Goal: Communication & Community: Answer question/provide support

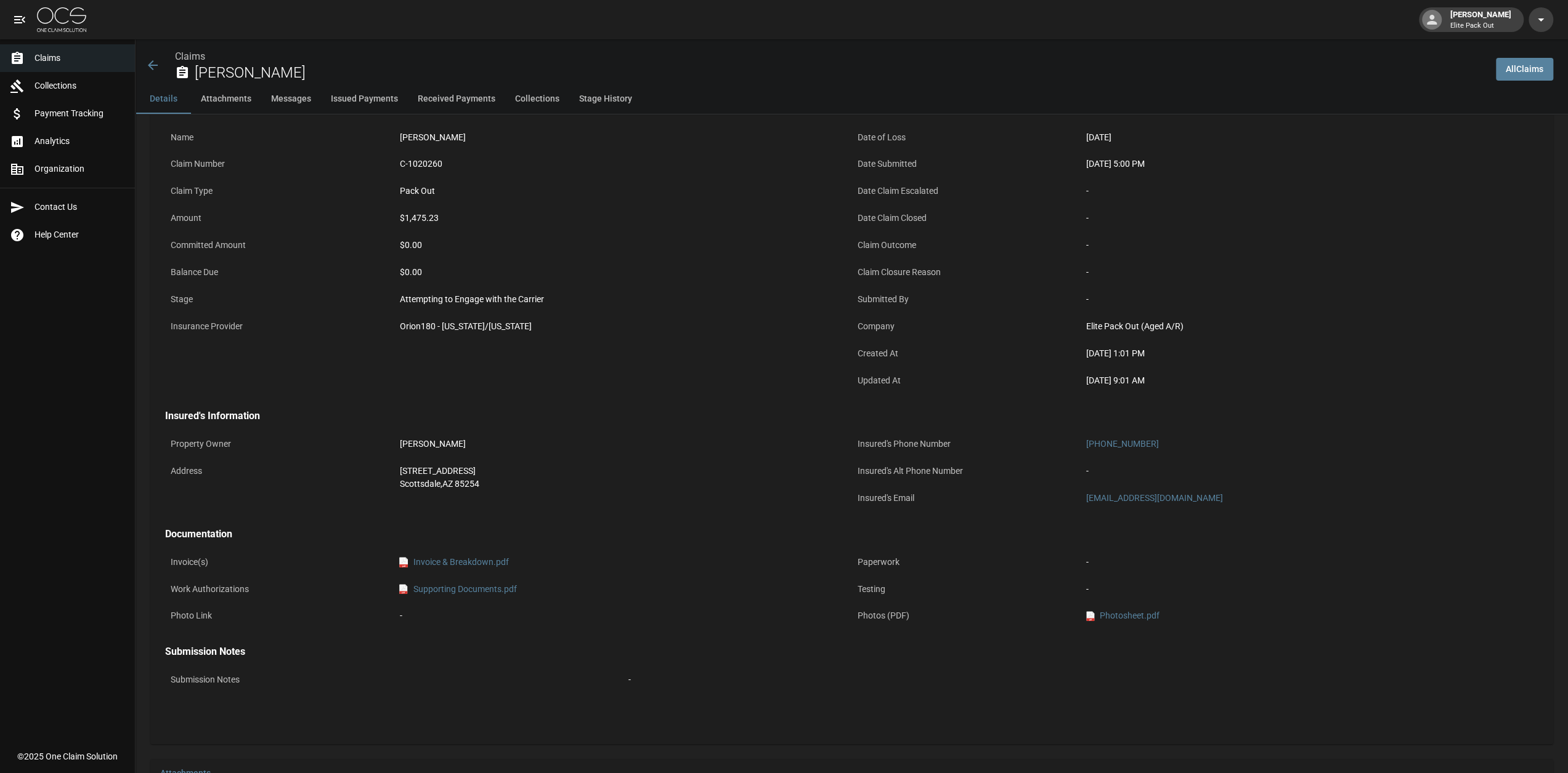
scroll to position [70, 0]
click at [67, 67] on link "Claims" at bounding box center [68, 58] width 135 height 28
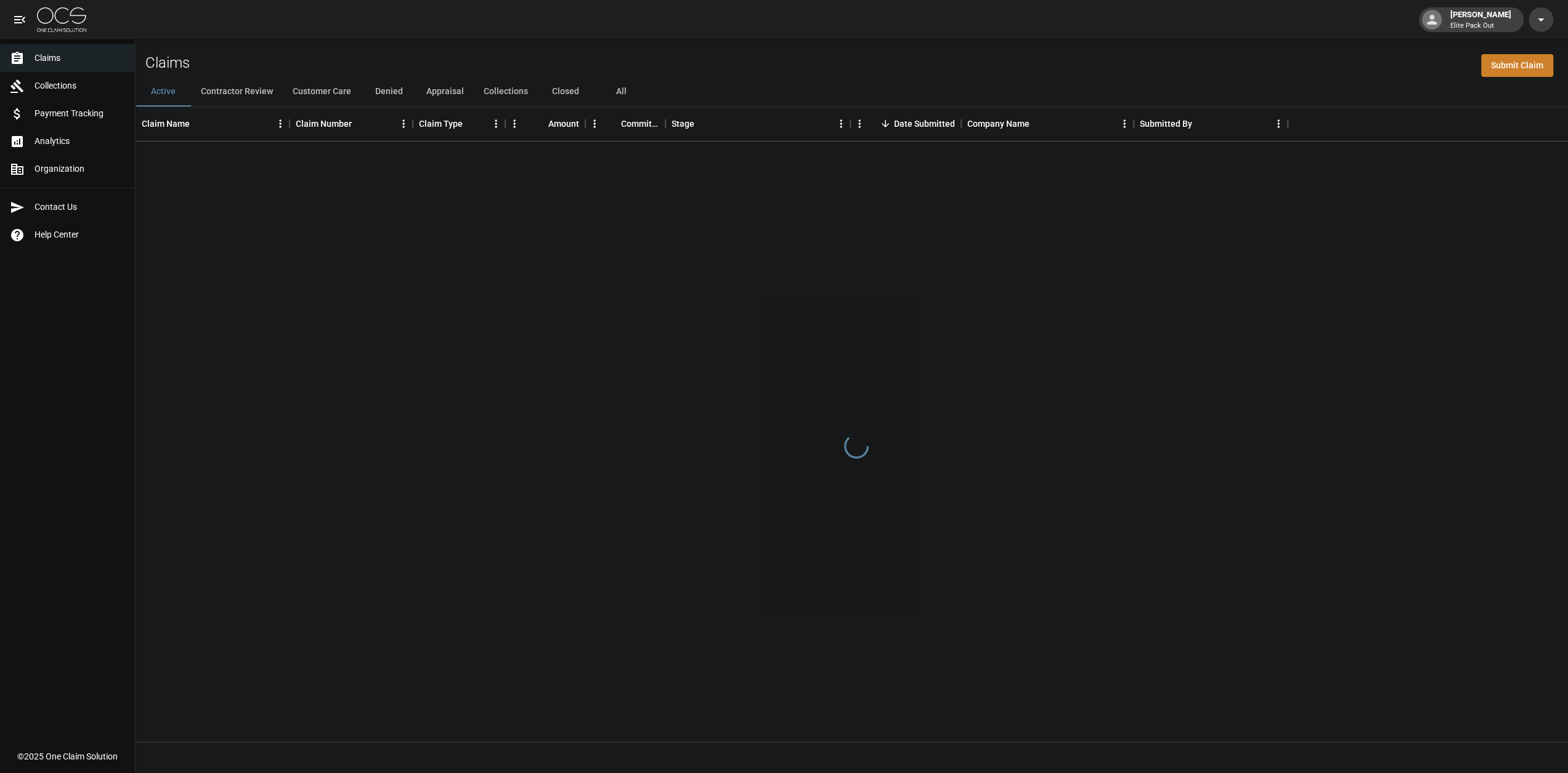
click at [619, 94] on button "All" at bounding box center [621, 91] width 56 height 29
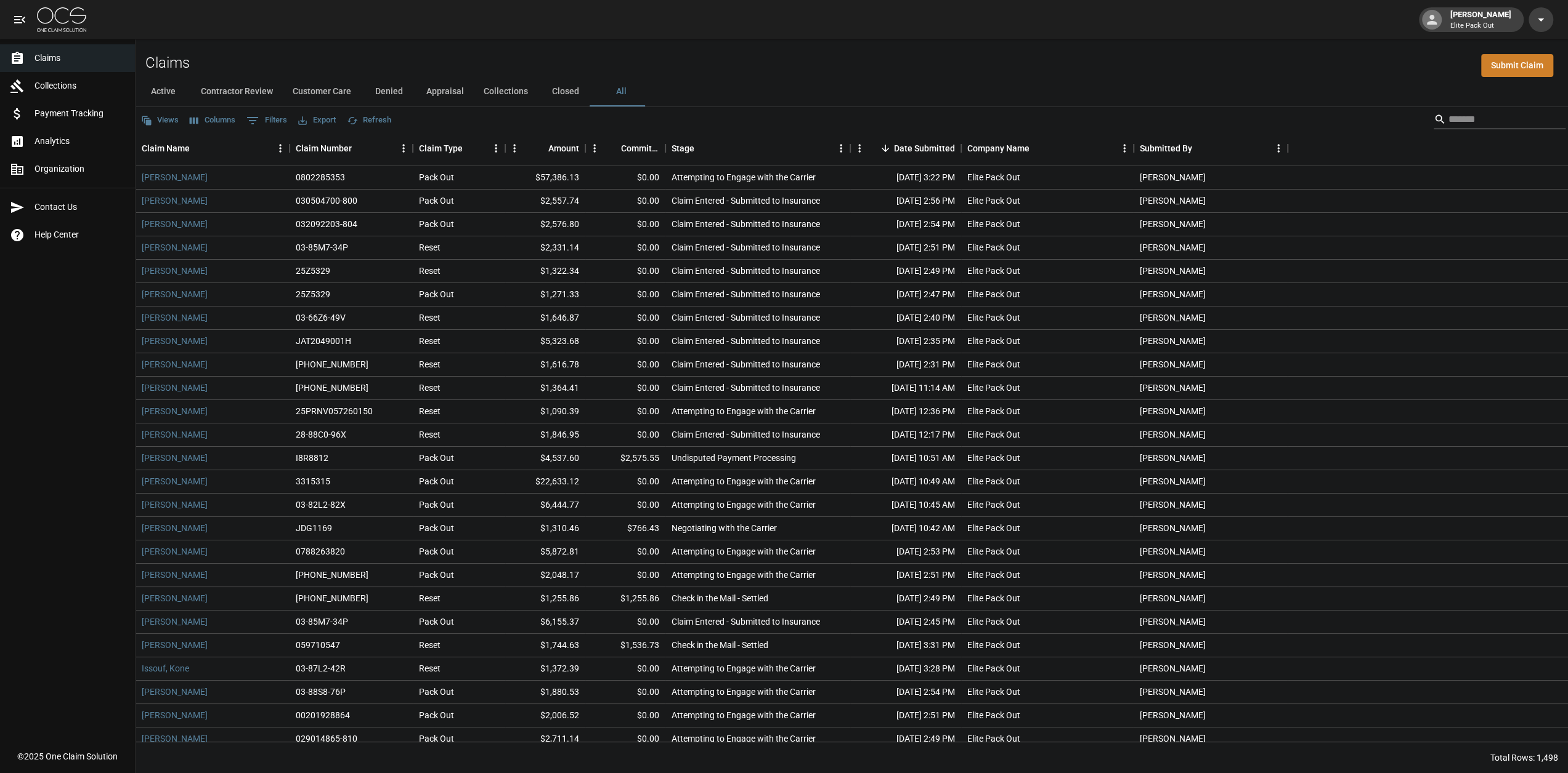
click at [1455, 118] on input "Search" at bounding box center [1497, 119] width 98 height 19
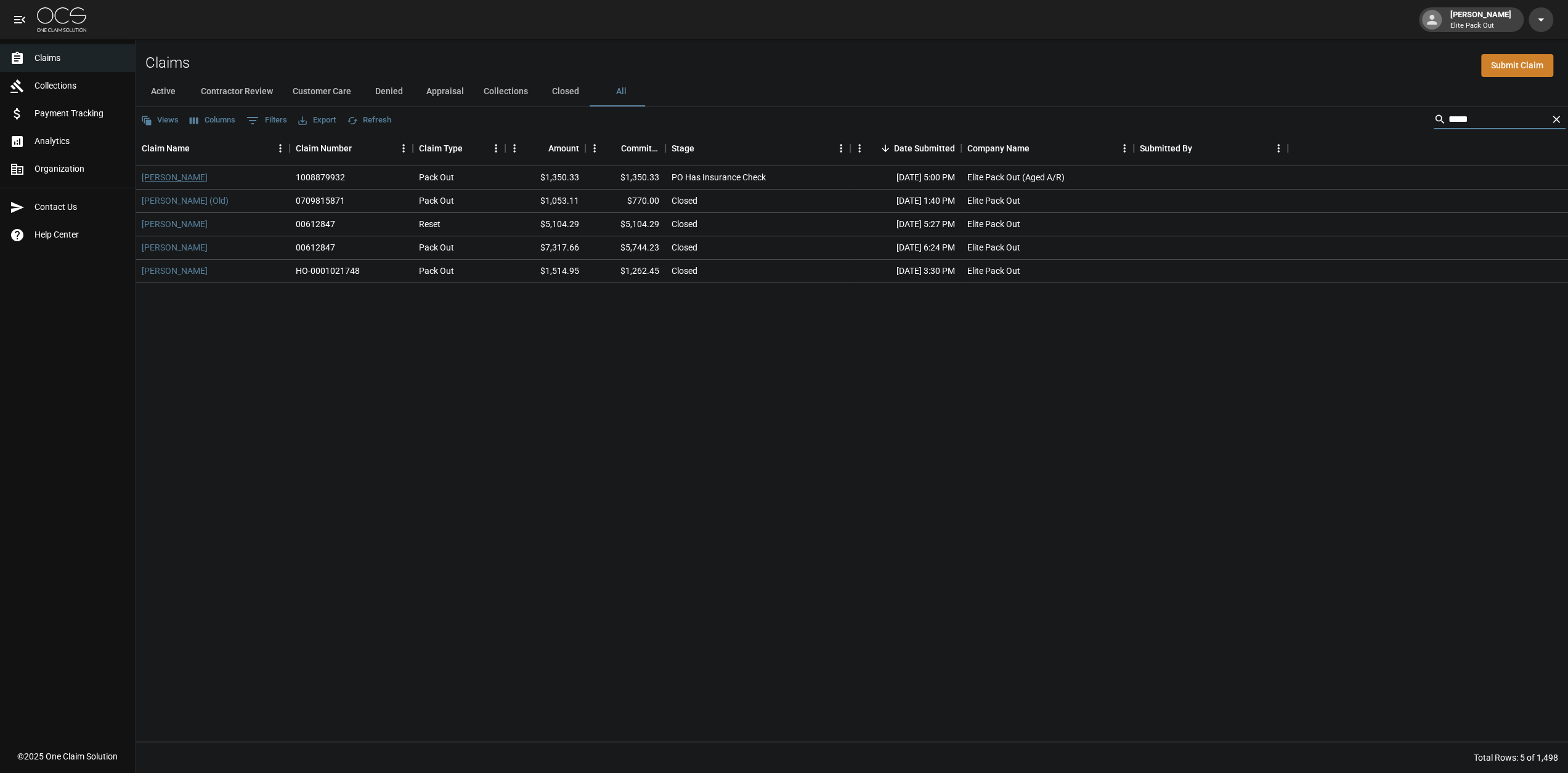
type input "*****"
click at [191, 179] on link "[PERSON_NAME]" at bounding box center [175, 177] width 66 height 12
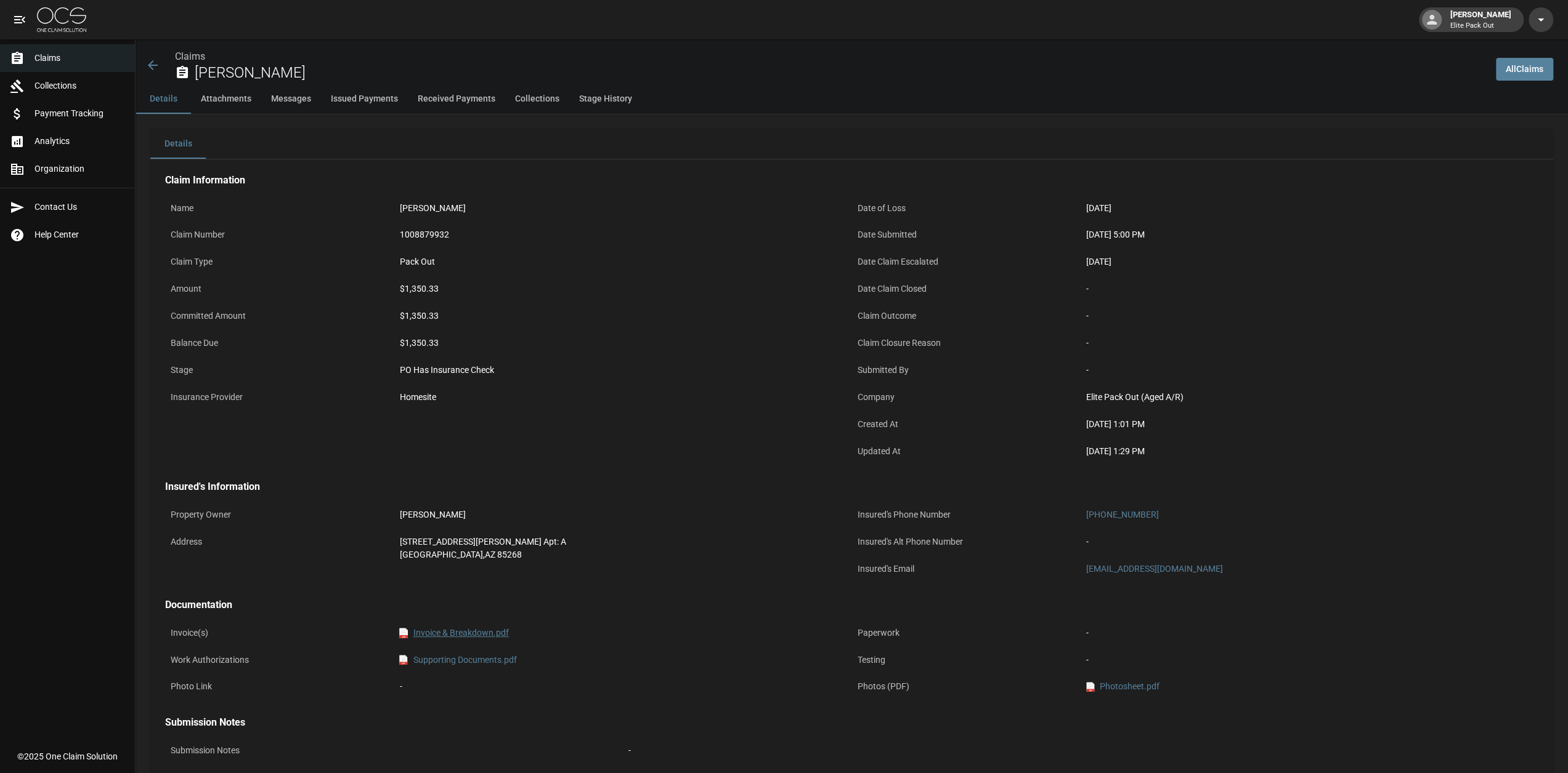
click at [455, 632] on link "pdf Invoice & Breakdown.pdf" at bounding box center [453, 633] width 109 height 13
click at [477, 659] on link "pdf Supporting Documents.pdf" at bounding box center [458, 660] width 117 height 13
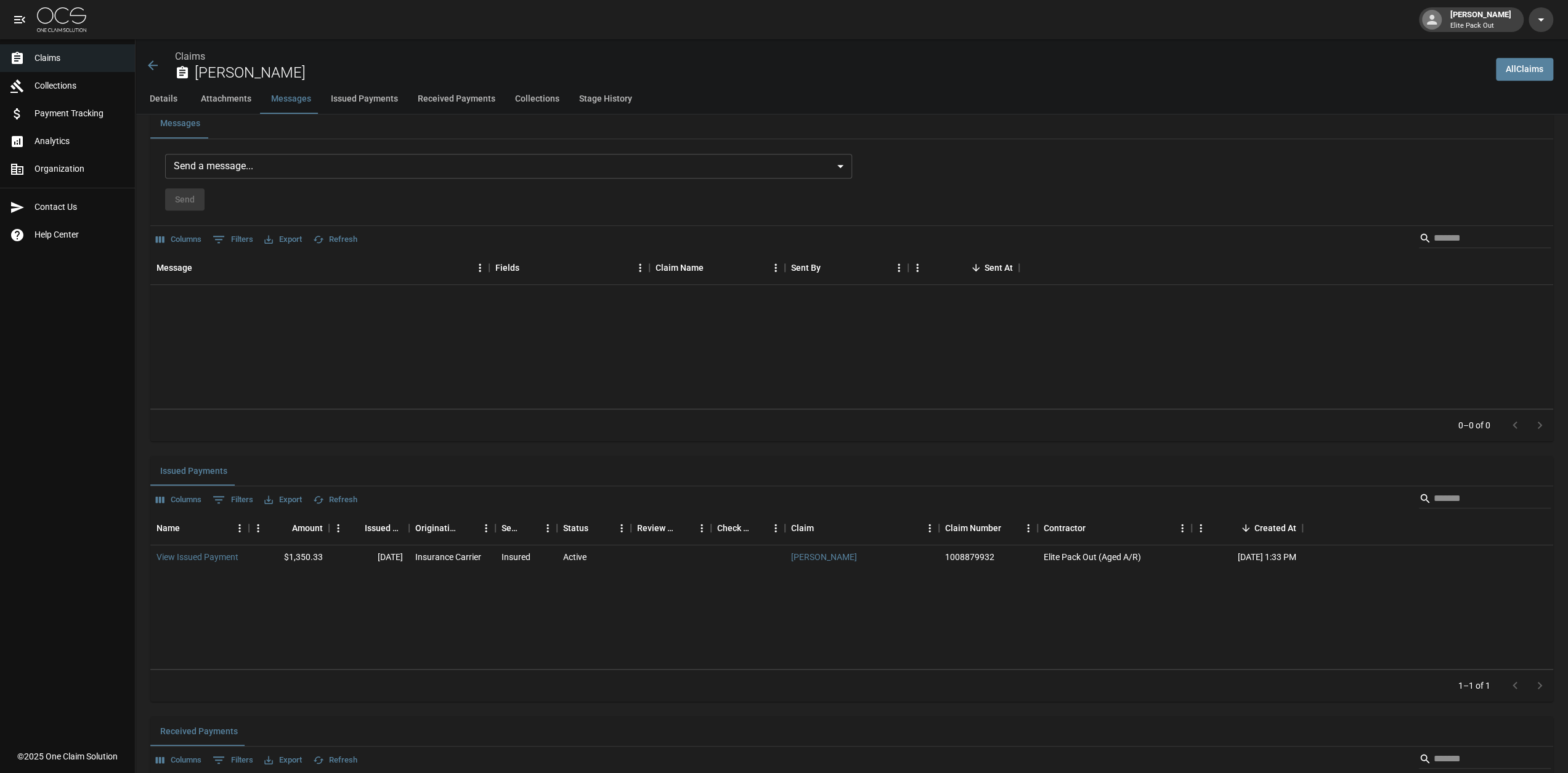
scroll to position [924, 0]
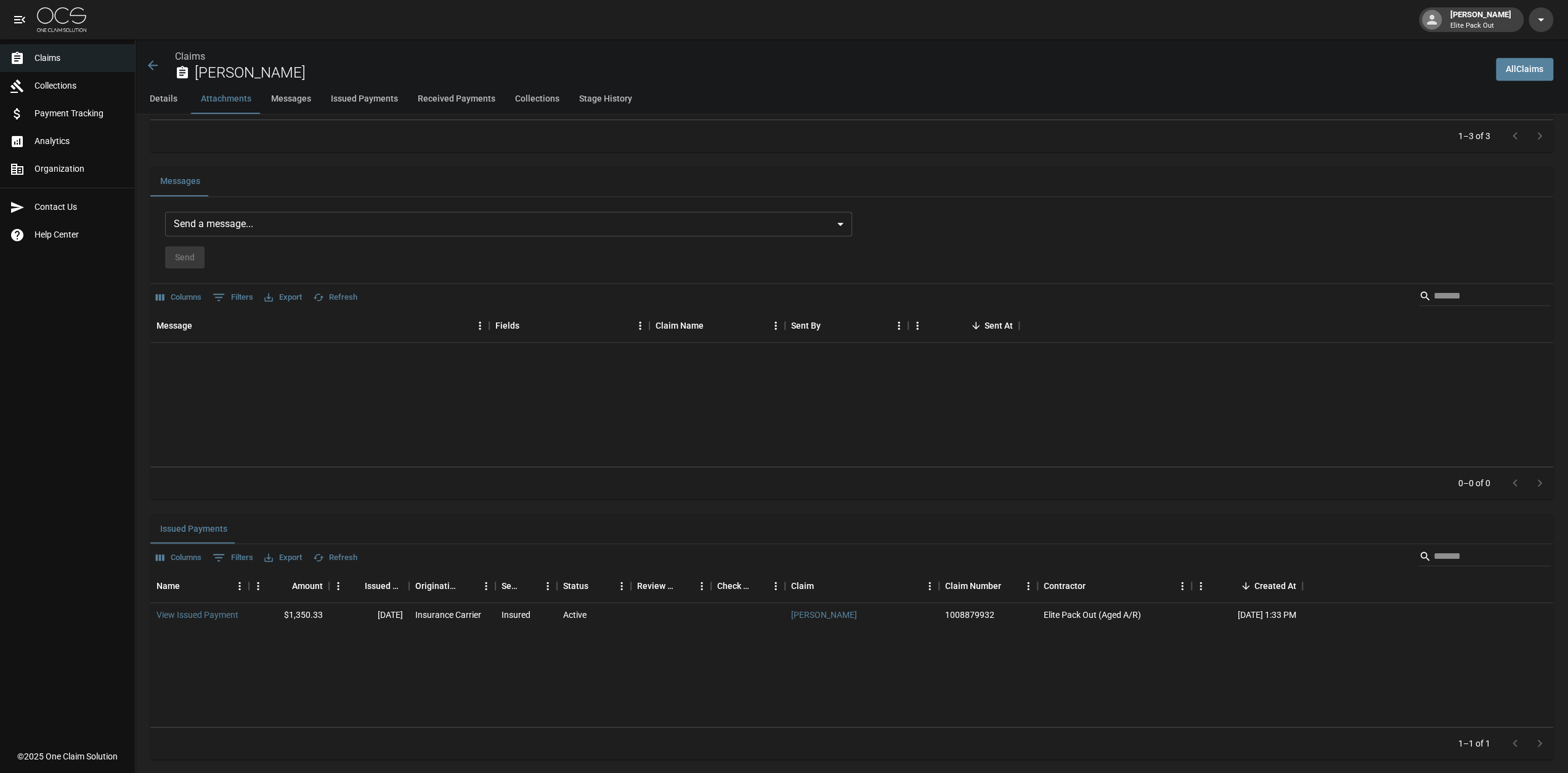
click at [846, 226] on body "[PERSON_NAME] Elite Pack Out Claims Collections Payment Tracking Analytics Orga…" at bounding box center [784, 293] width 1568 height 2434
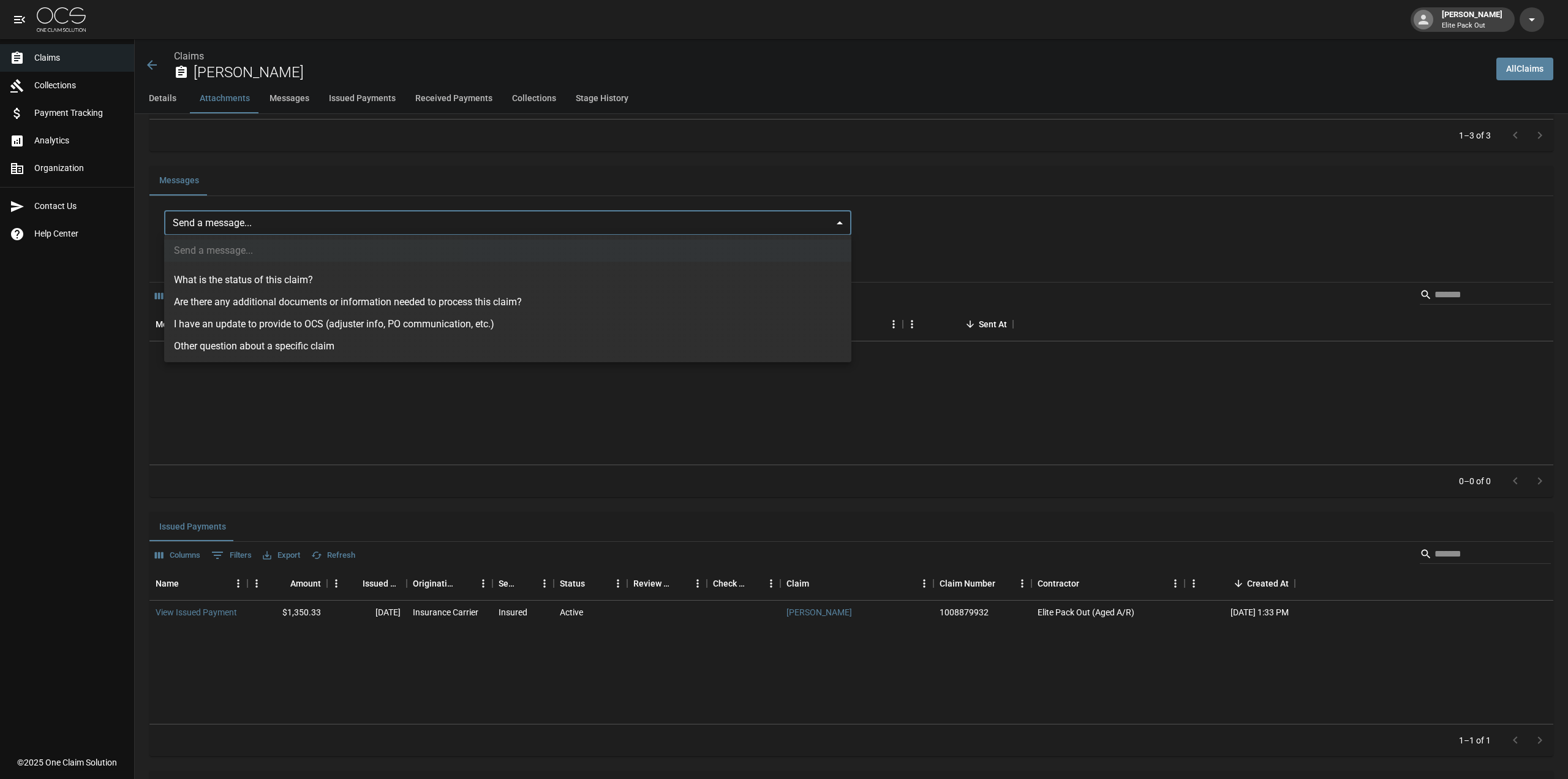
click at [610, 222] on div at bounding box center [784, 390] width 1568 height 779
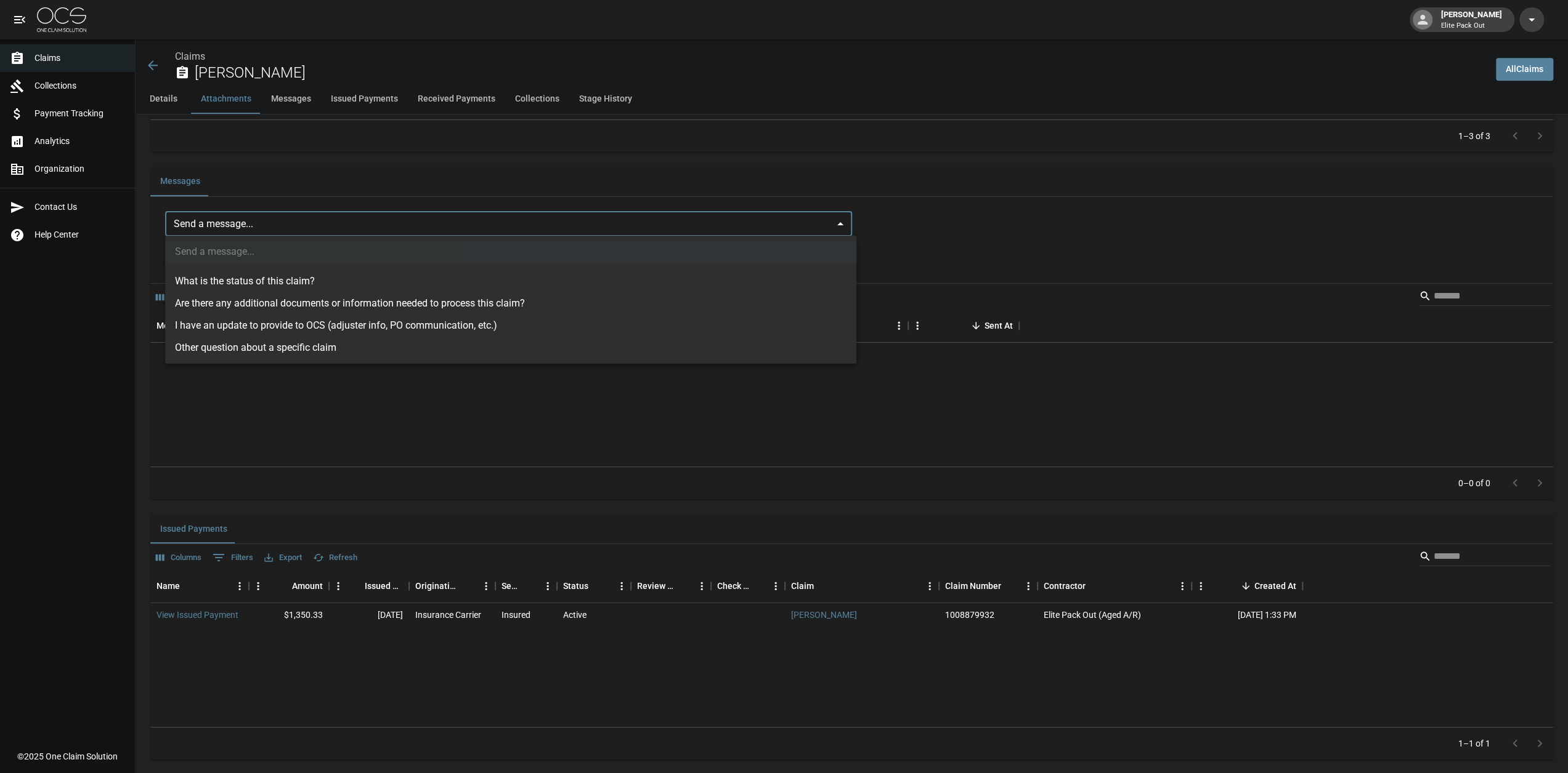
click at [605, 223] on body "[PERSON_NAME] Elite Pack Out Claims Collections Payment Tracking Analytics Orga…" at bounding box center [784, 293] width 1568 height 2434
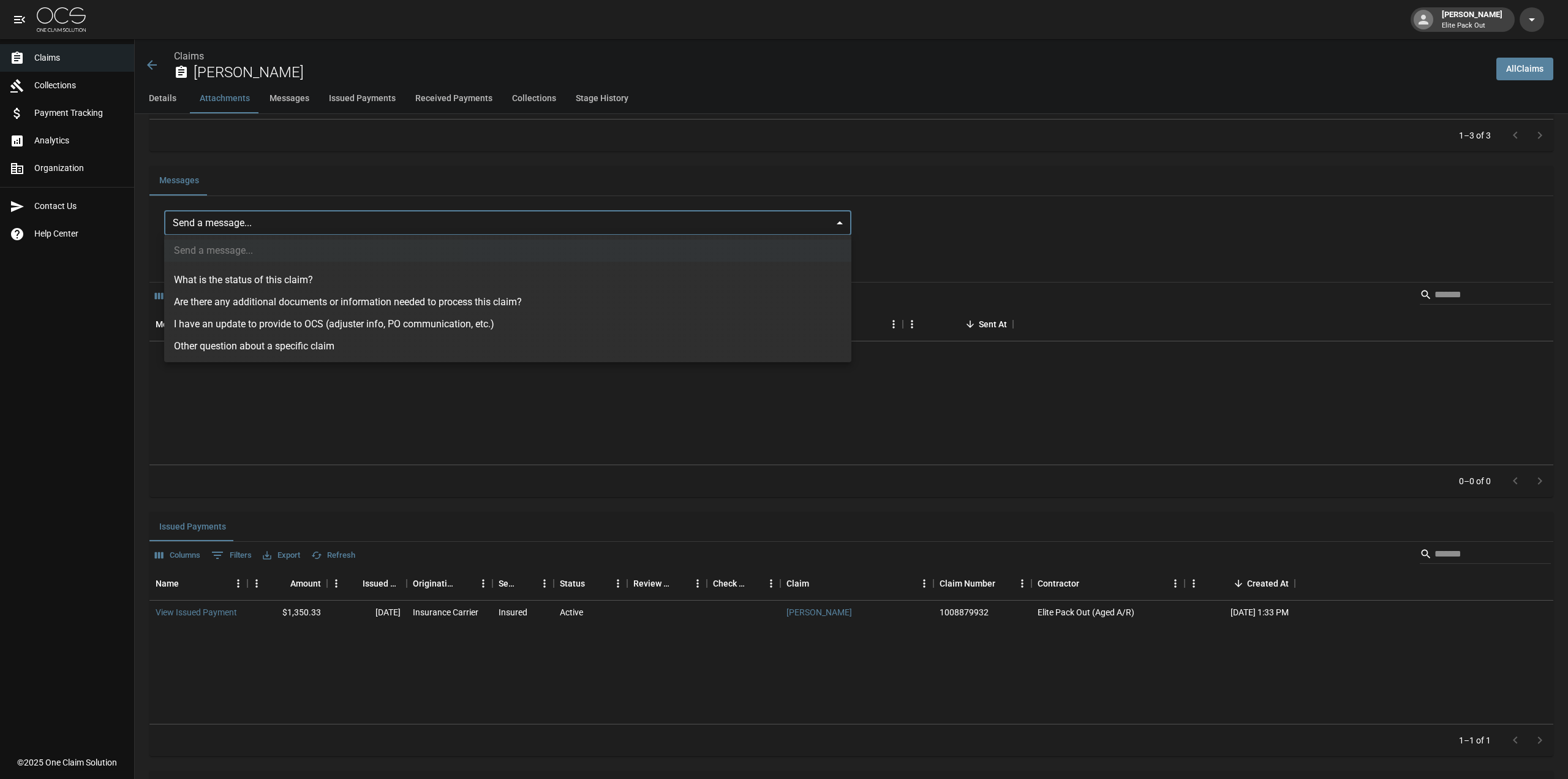
click at [392, 249] on ul "Send a message... What is the status of this claim? Are there any additional do…" at bounding box center [507, 298] width 687 height 128
click at [431, 192] on div at bounding box center [784, 390] width 1568 height 779
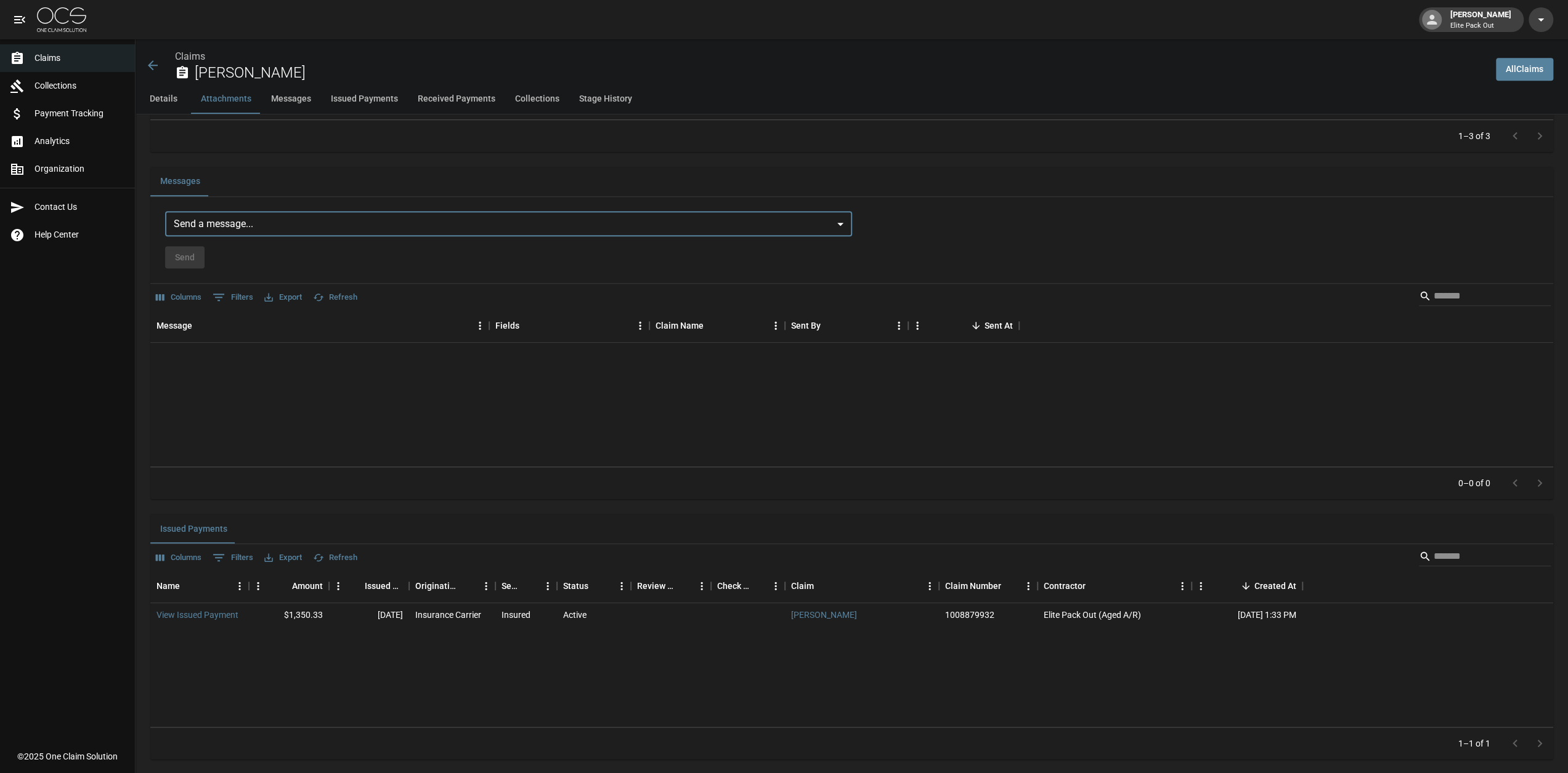
click at [296, 98] on button "Messages" at bounding box center [291, 98] width 60 height 29
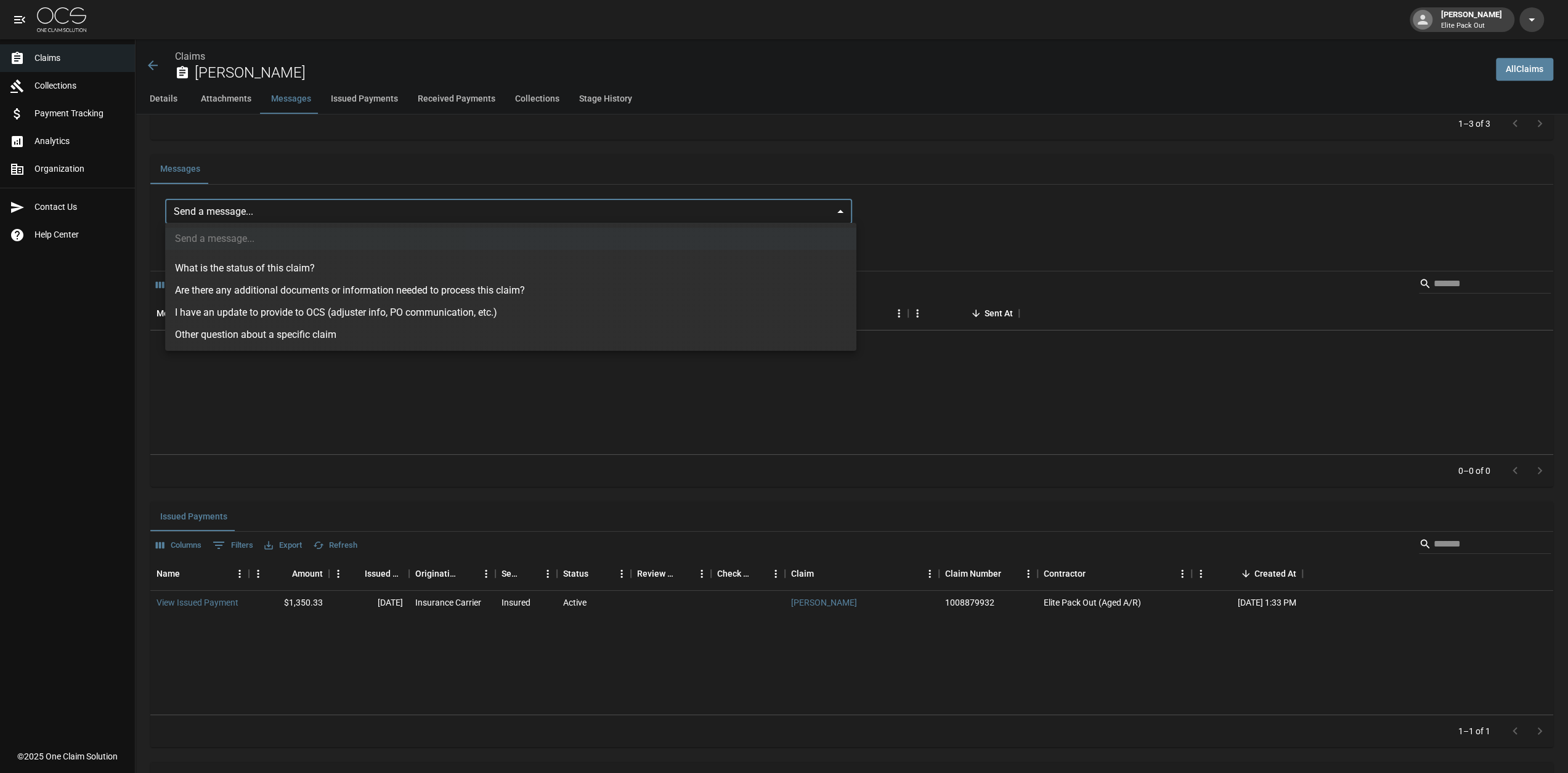
click at [797, 214] on body "[PERSON_NAME] Elite Pack Out Claims Collections Payment Tracking Analytics Orga…" at bounding box center [784, 281] width 1568 height 2434
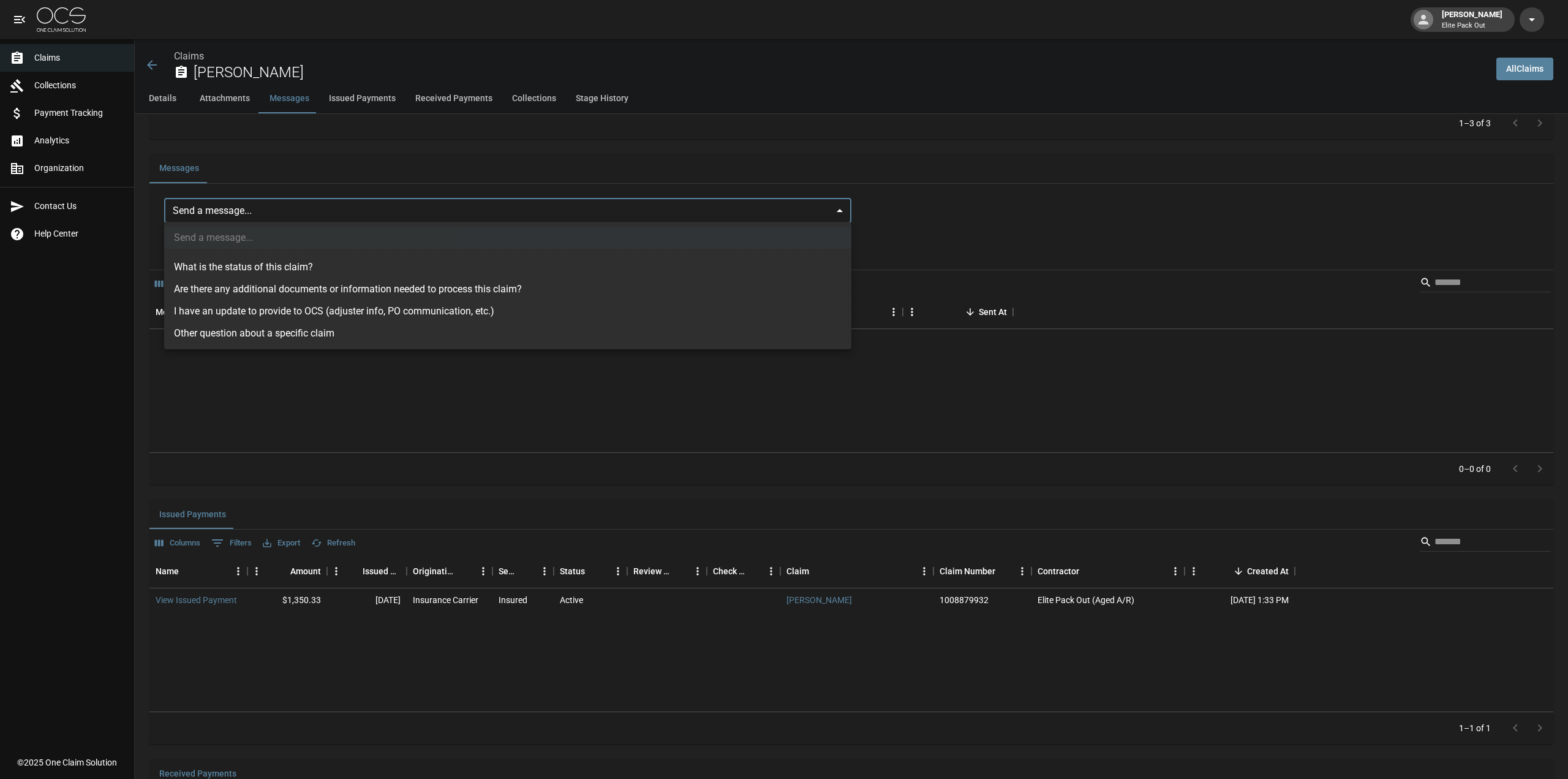
click at [700, 238] on ul "Send a message... What is the status of this claim? Are there any additional do…" at bounding box center [507, 285] width 687 height 128
click at [686, 216] on div at bounding box center [784, 390] width 1568 height 779
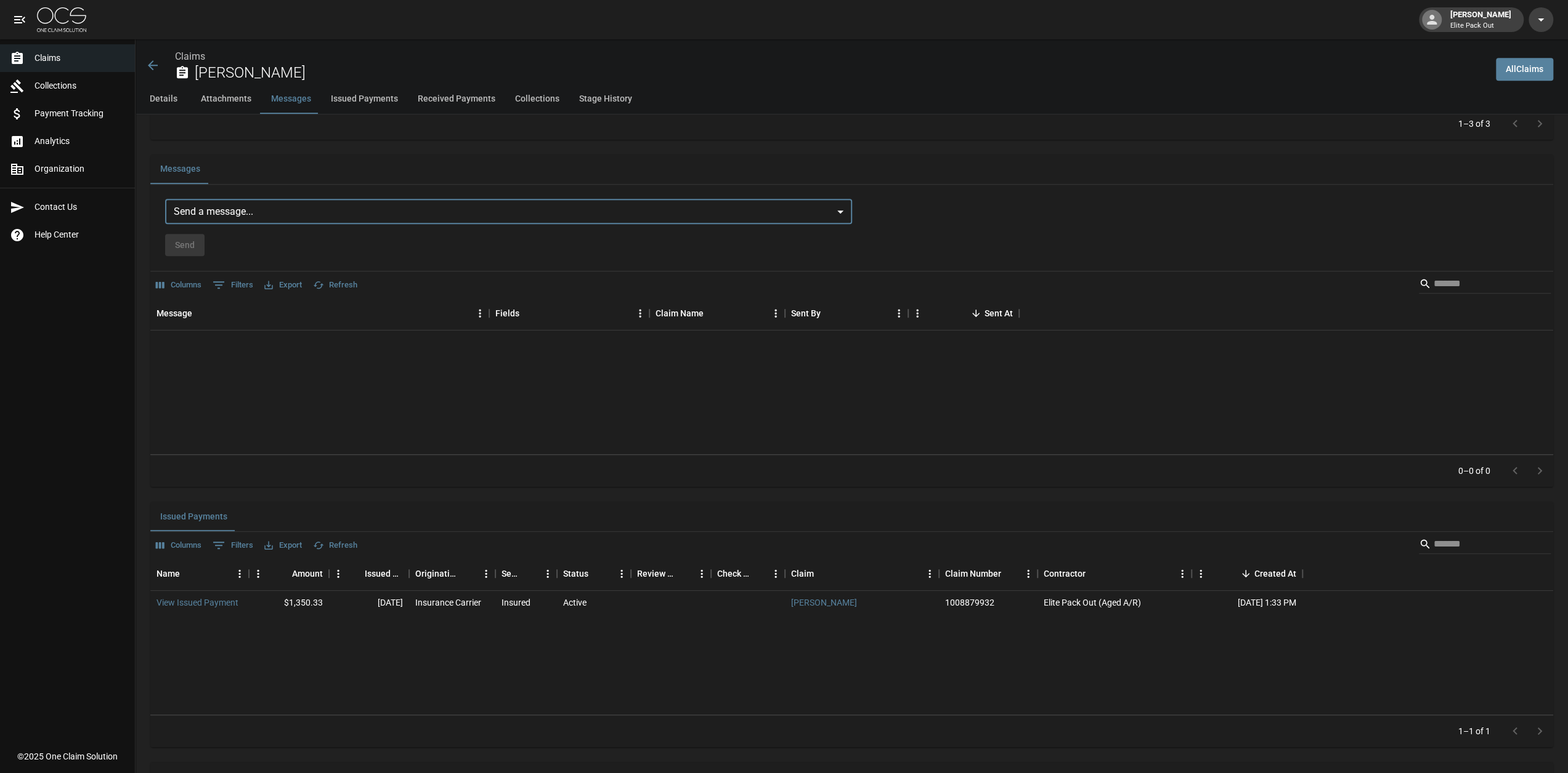
click at [843, 211] on body "[PERSON_NAME] Elite Pack Out Claims Collections Payment Tracking Analytics Orga…" at bounding box center [784, 281] width 1568 height 2434
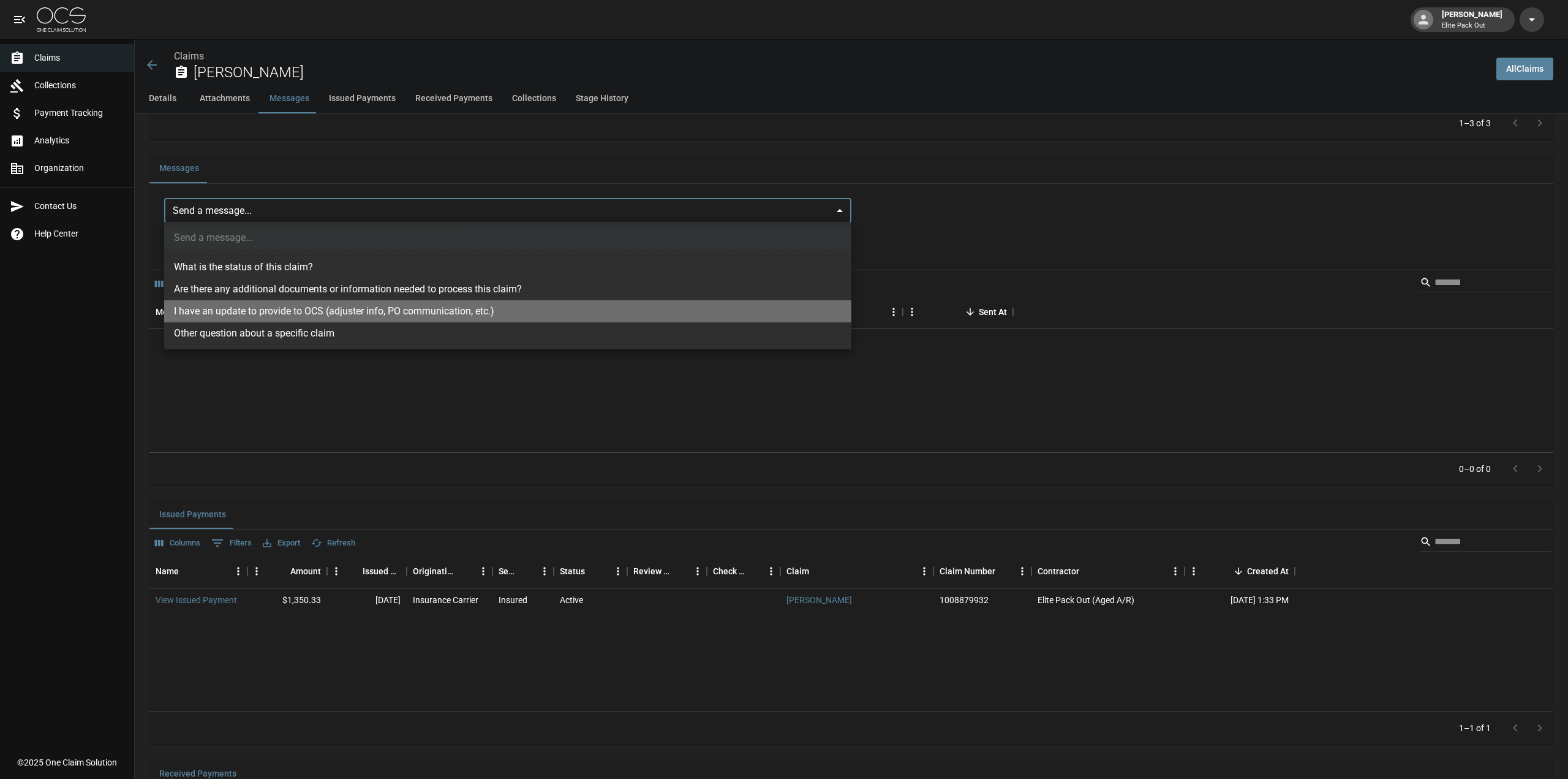
click at [669, 307] on li "I have an update to provide to OCS (adjuster info, PO communication, etc.)" at bounding box center [507, 311] width 687 height 22
type input "**********"
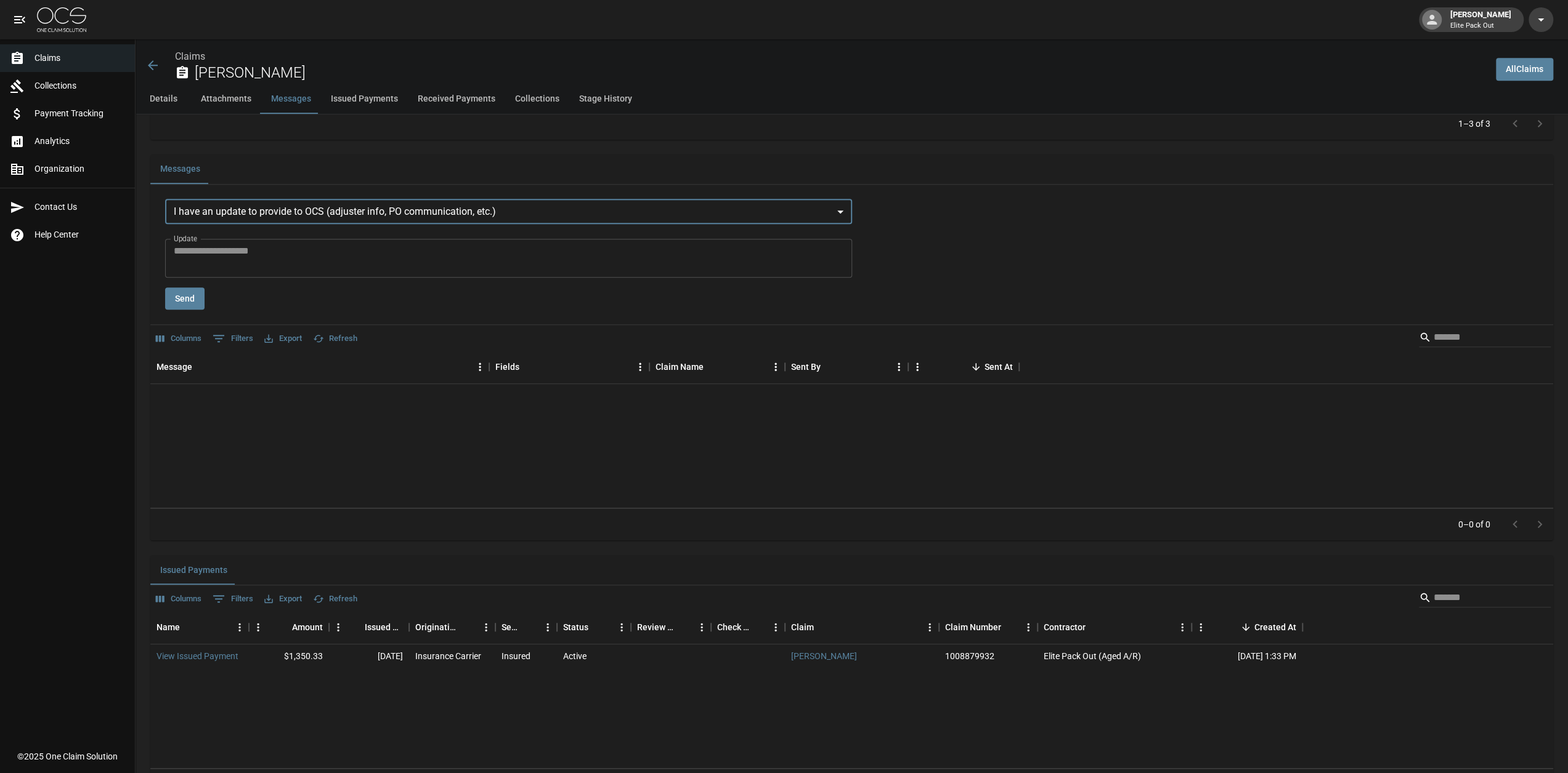
click at [616, 260] on textarea "Update" at bounding box center [509, 258] width 670 height 28
type textarea "**********"
click at [171, 296] on button "Send" at bounding box center [185, 298] width 40 height 22
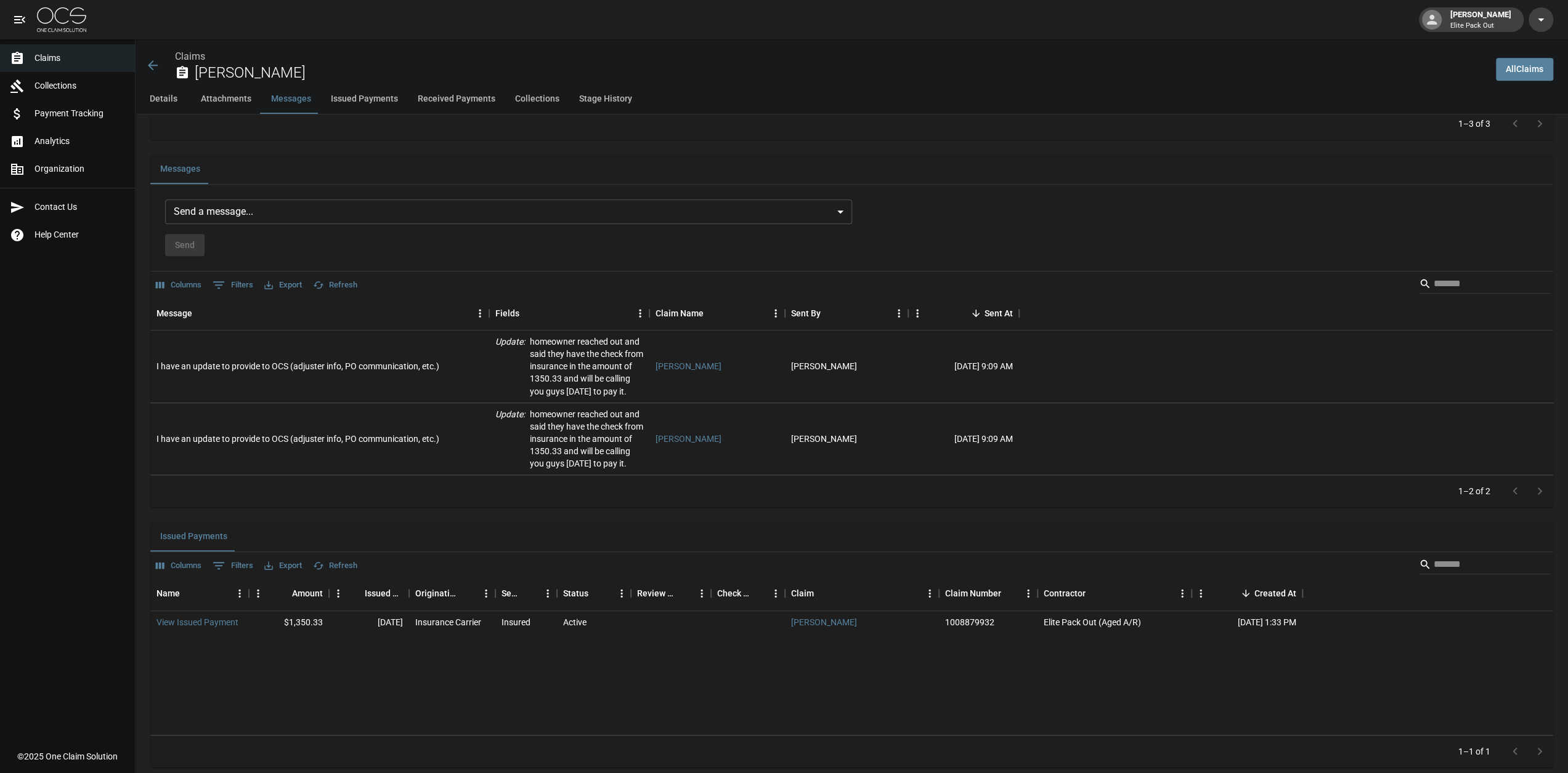
click at [178, 99] on button "Details" at bounding box center [164, 98] width 56 height 29
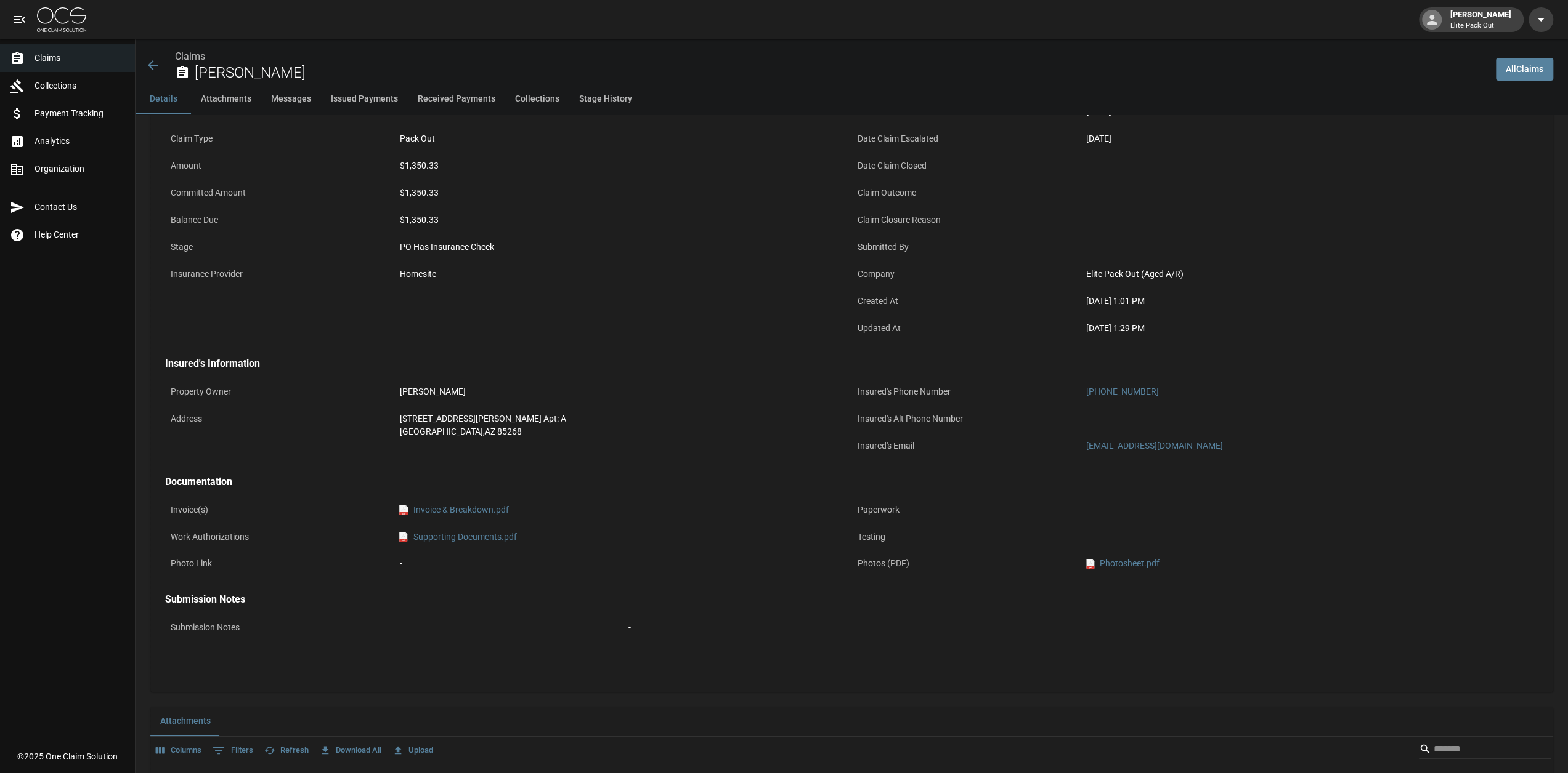
scroll to position [0, 0]
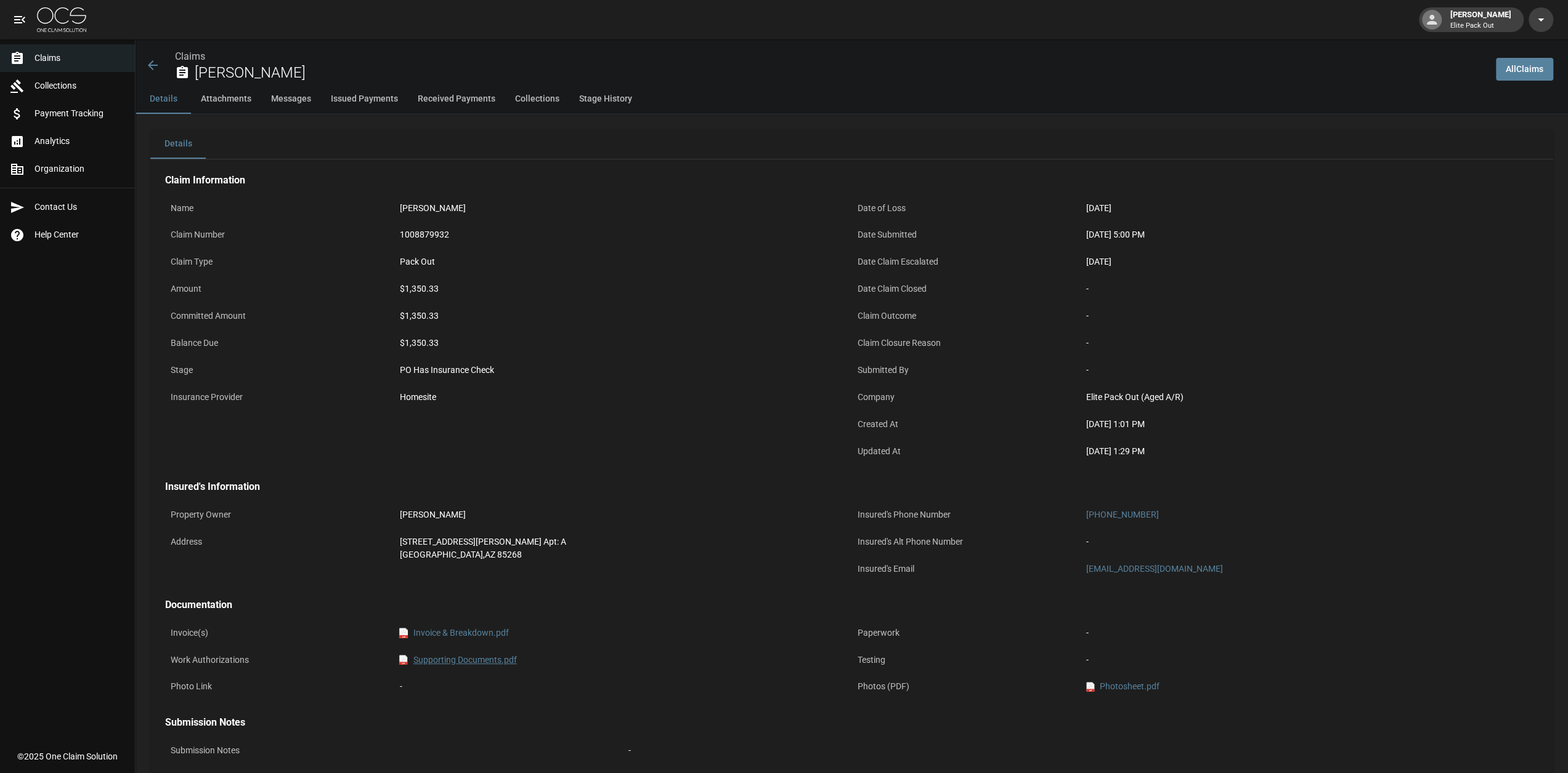
click at [472, 662] on link "pdf Supporting Documents.pdf" at bounding box center [458, 660] width 117 height 13
